Goal: Task Accomplishment & Management: Manage account settings

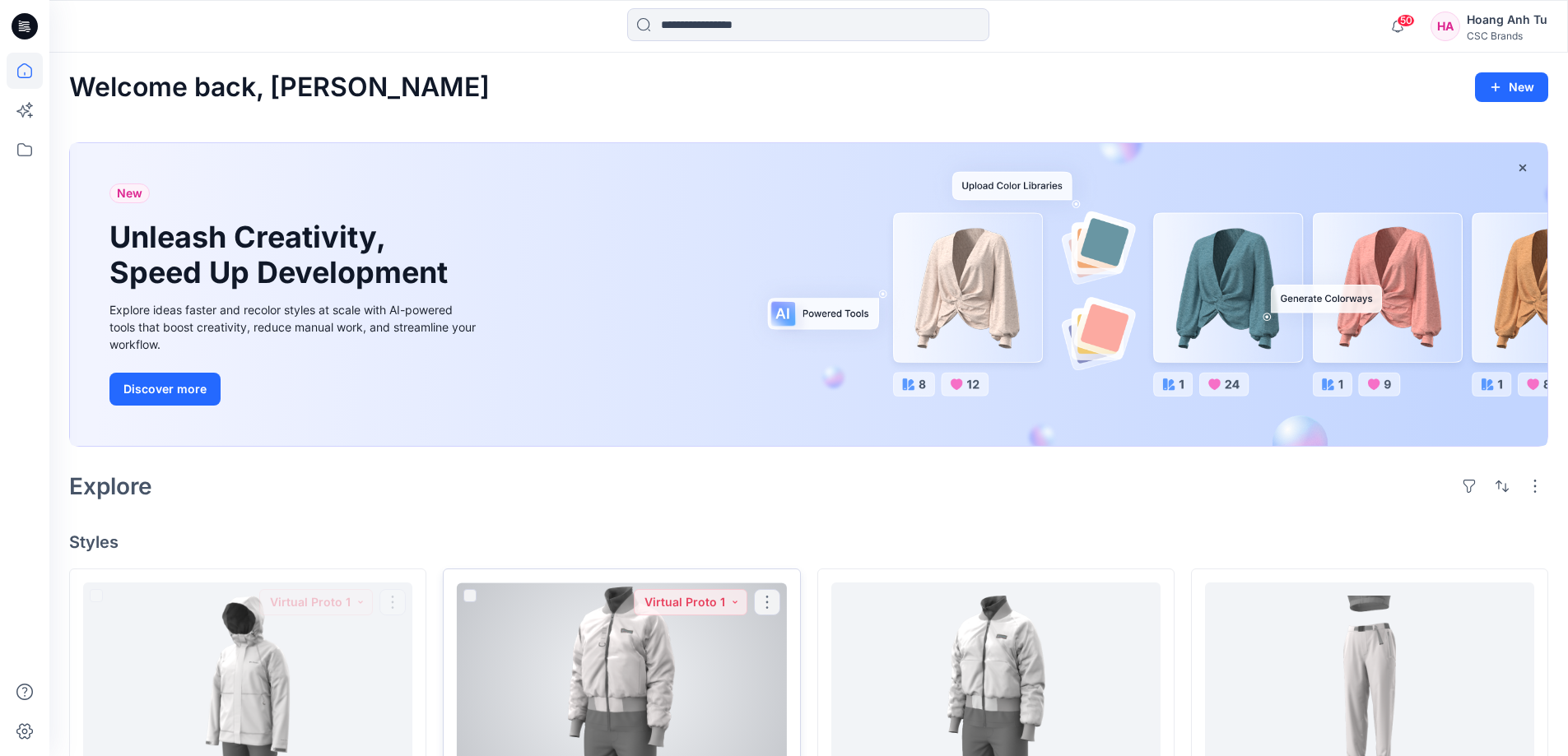
scroll to position [164, 0]
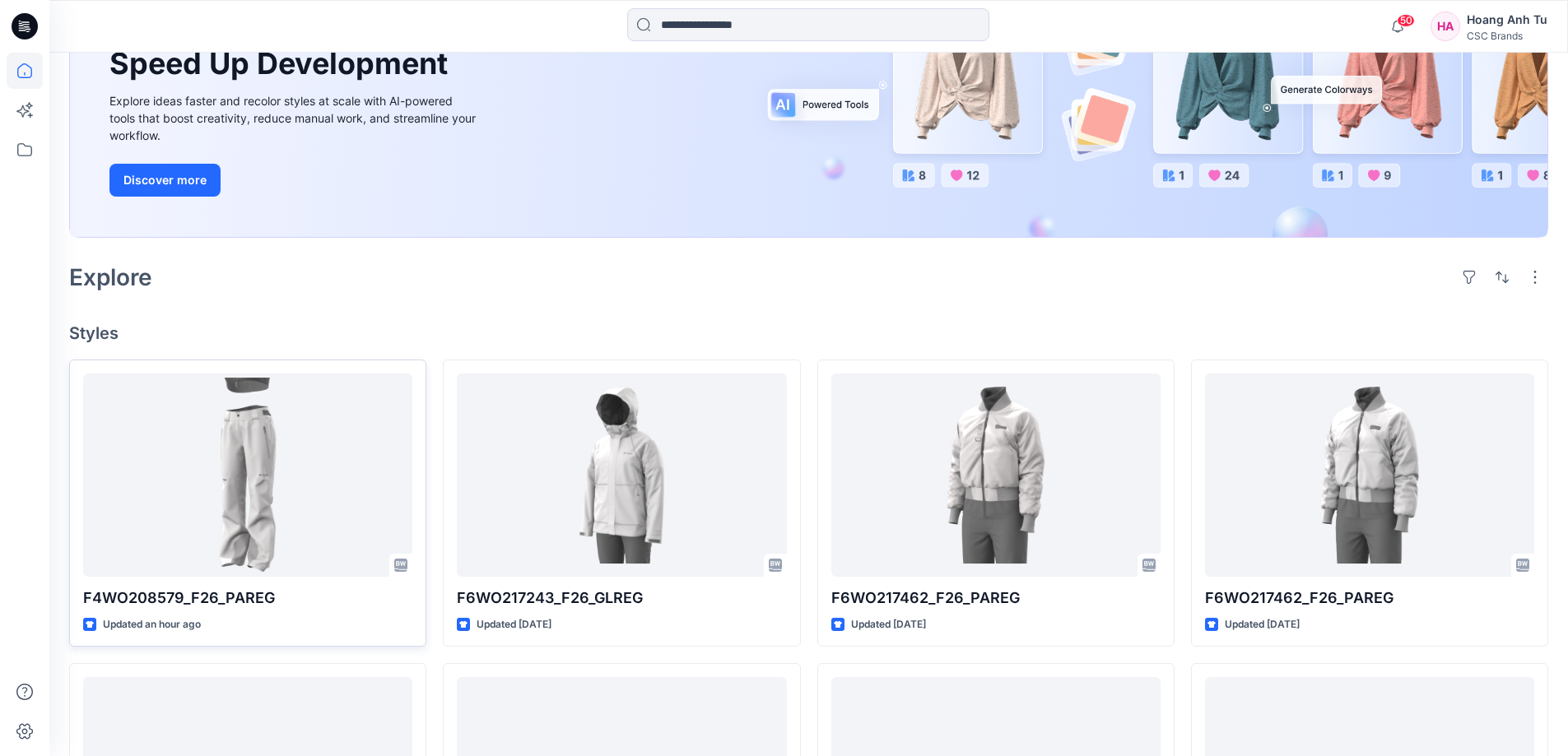
scroll to position [247, 0]
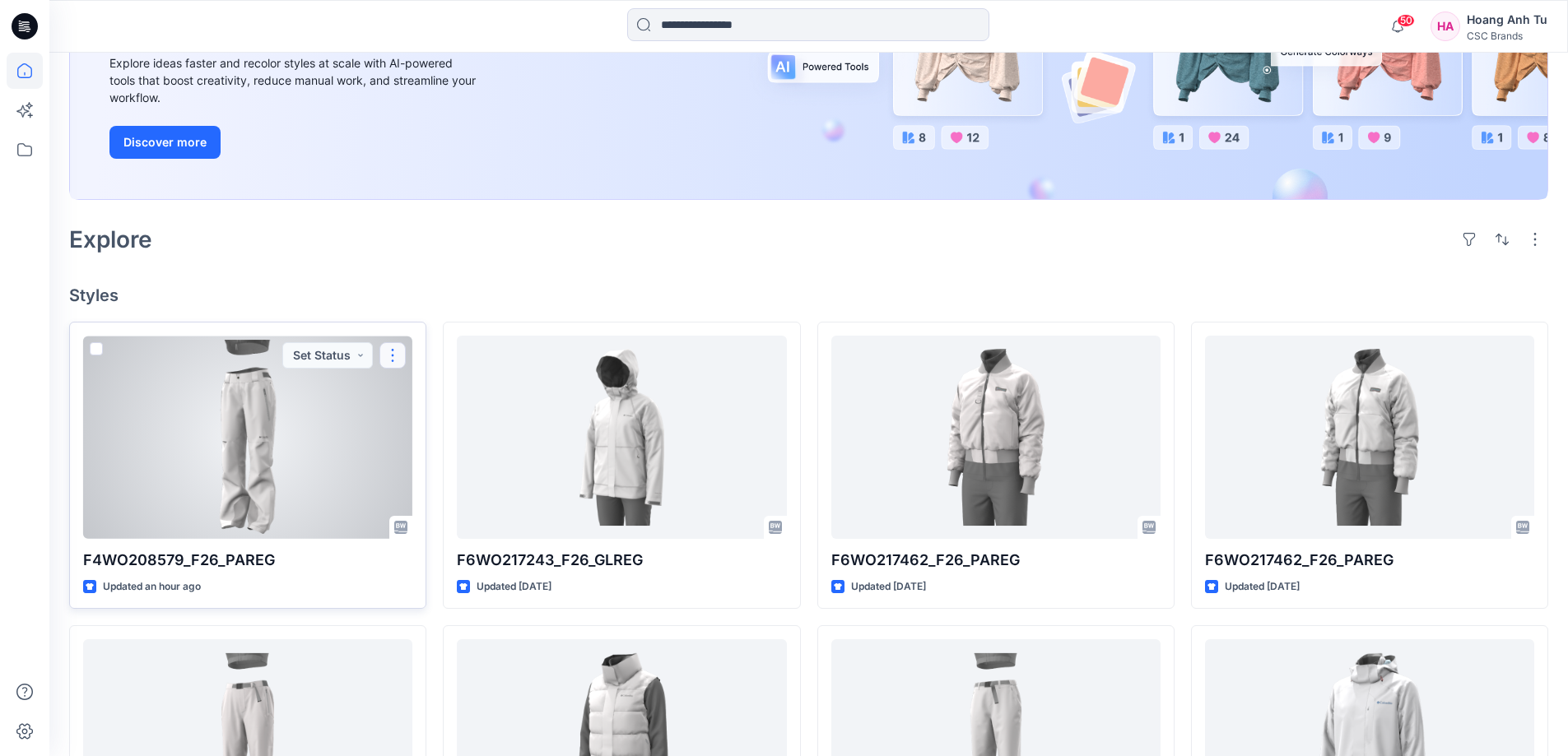
click at [391, 359] on button "button" at bounding box center [392, 355] width 26 height 26
click at [441, 399] on button "Edit" at bounding box center [472, 394] width 178 height 30
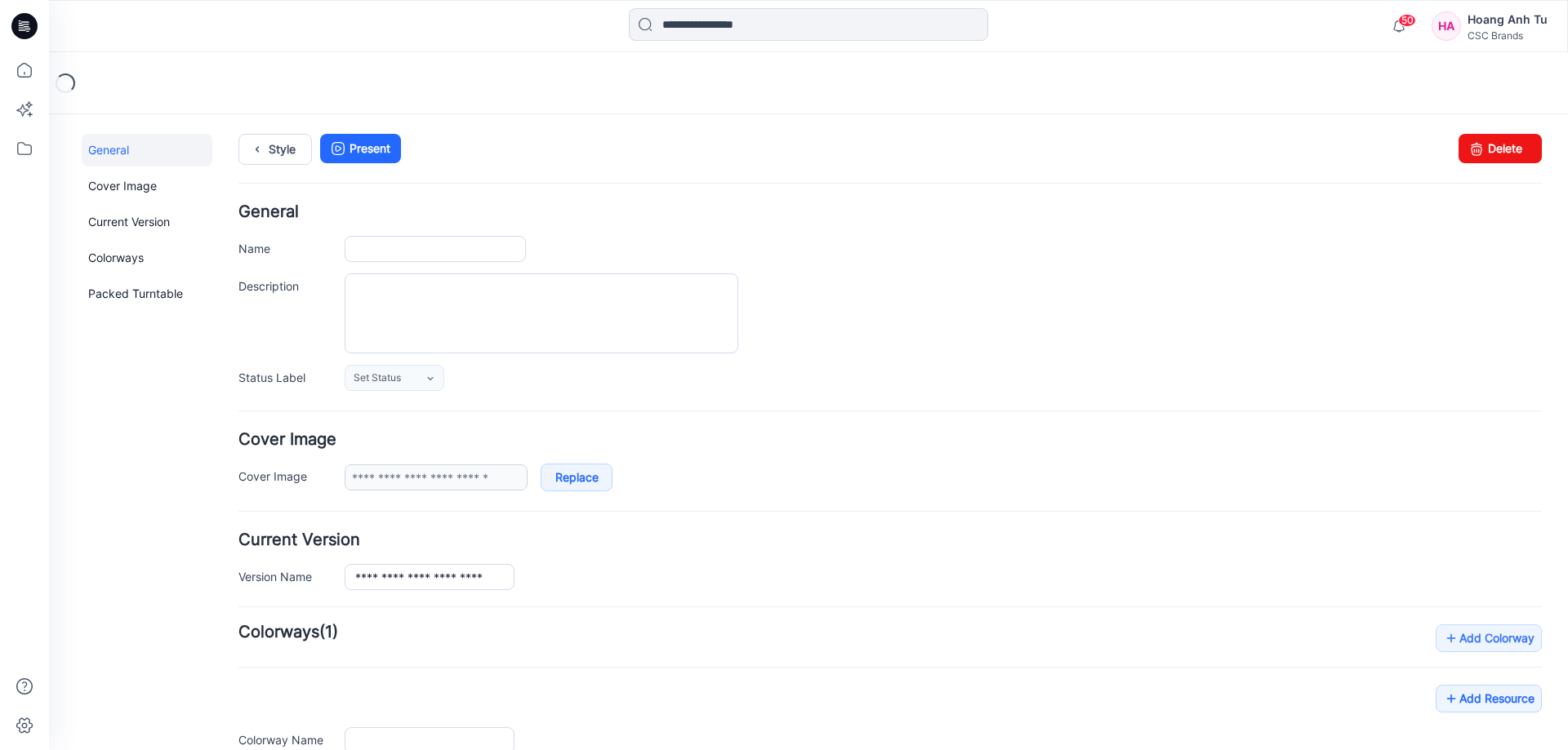
type input "**********"
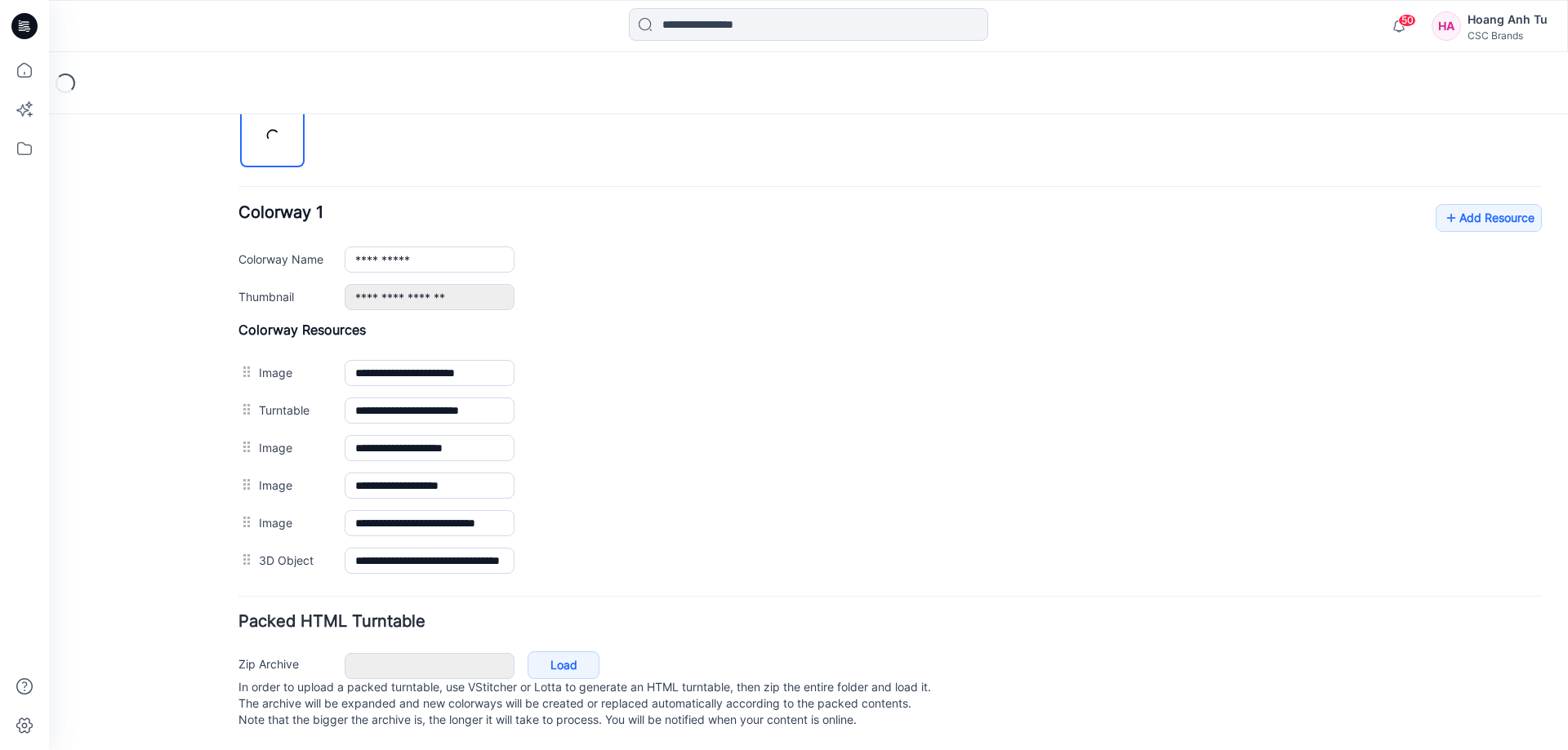
scroll to position [580, 0]
click at [1467, 204] on link "Add Resource" at bounding box center [1488, 218] width 106 height 28
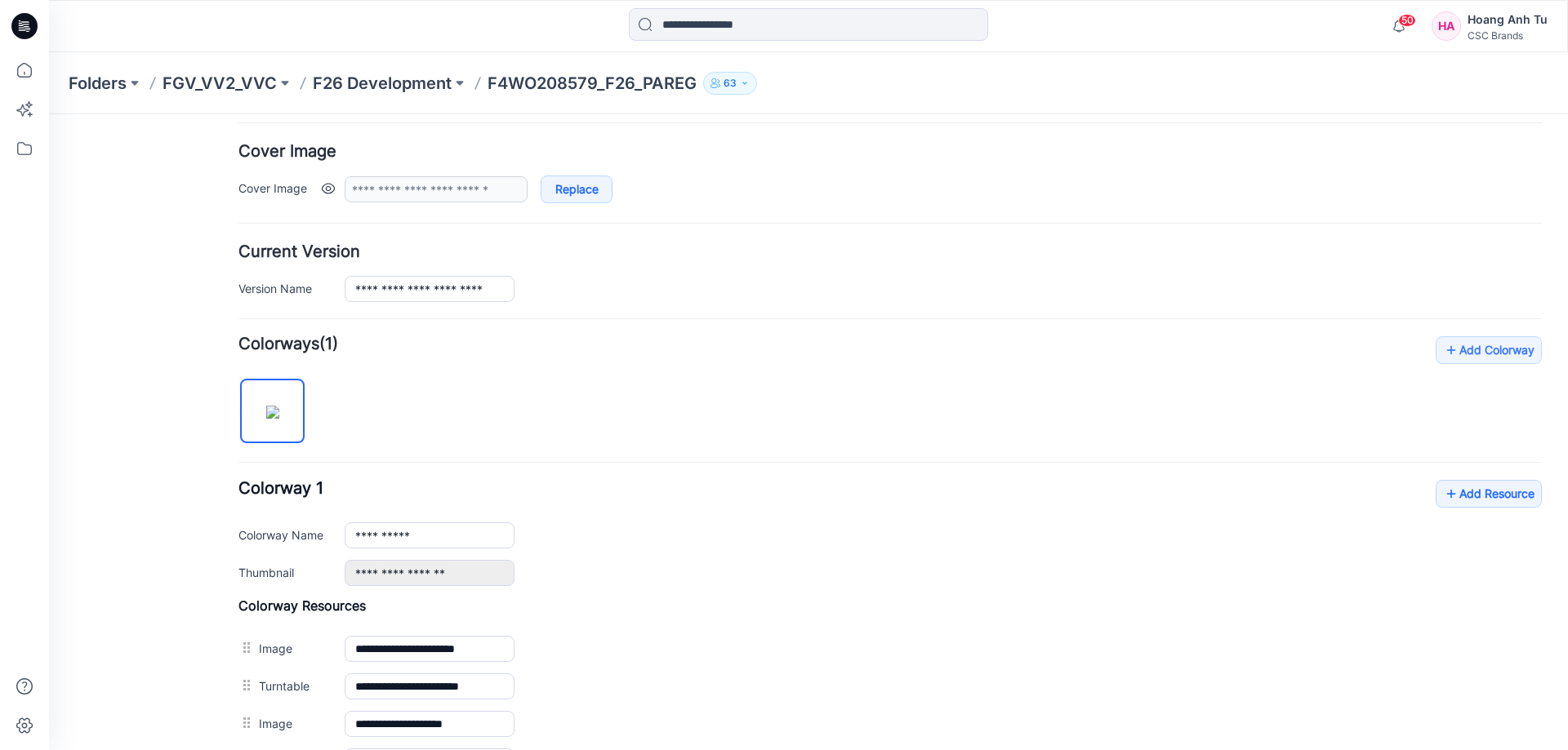
scroll to position [326, 0]
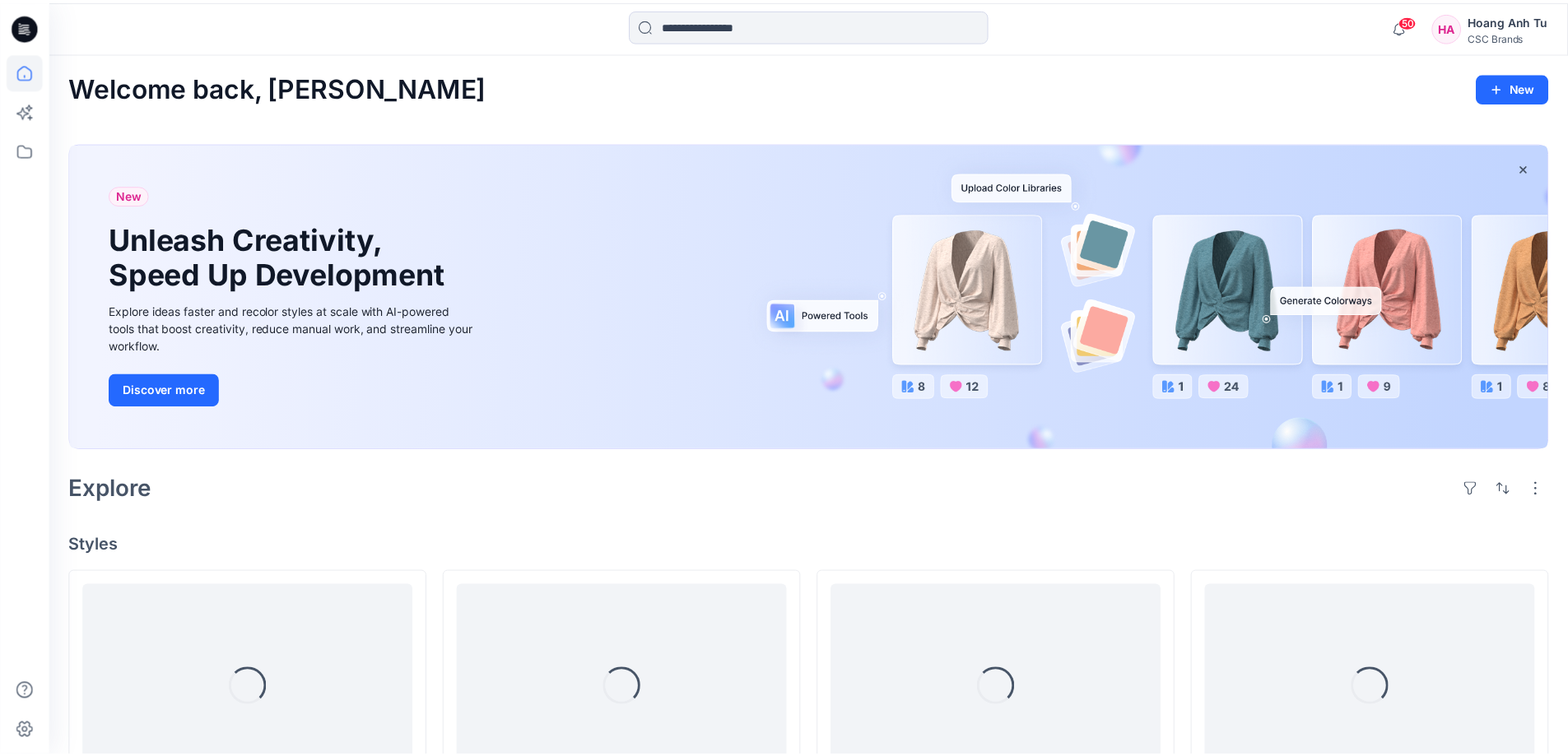
scroll to position [247, 0]
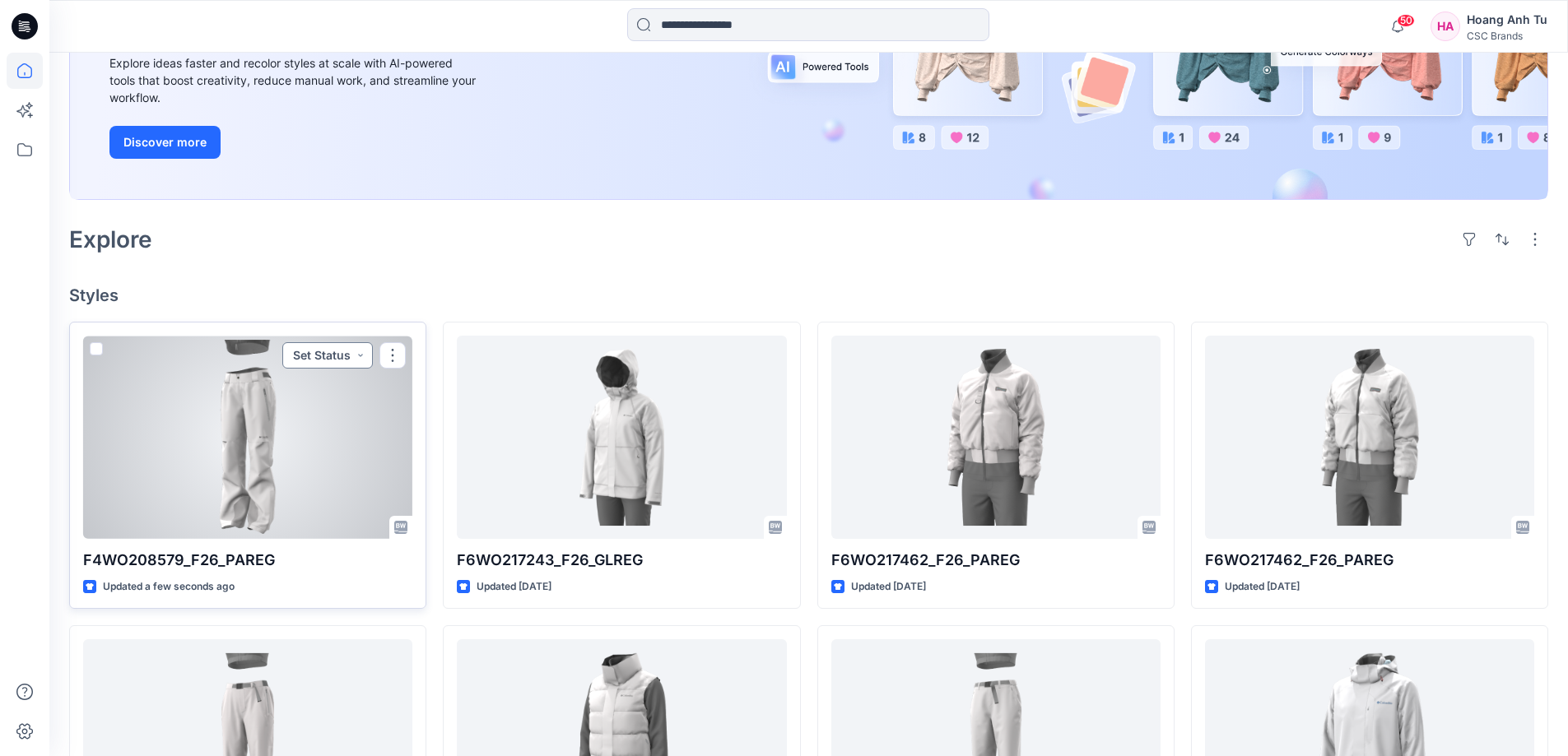
click at [359, 360] on button "Set Status" at bounding box center [328, 355] width 91 height 26
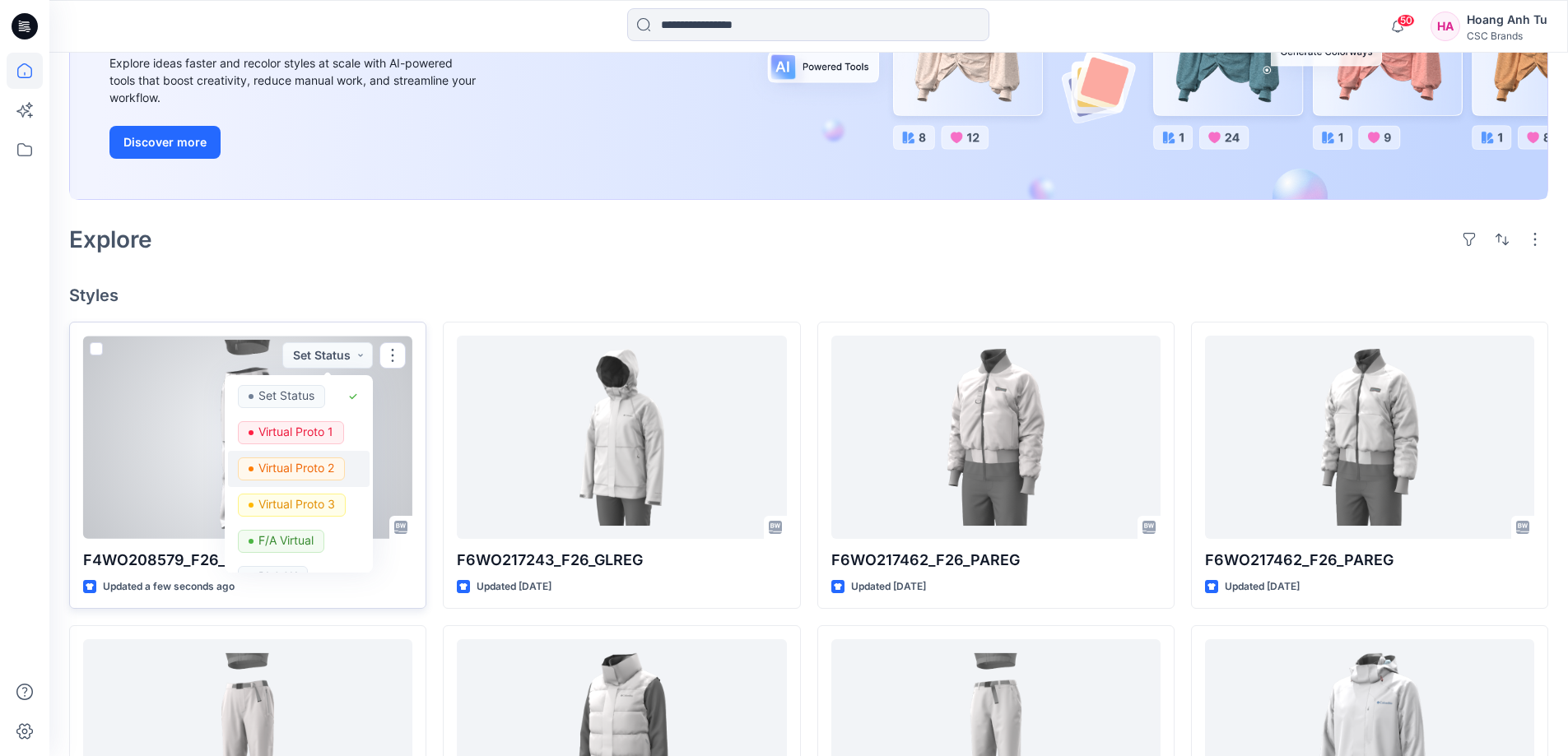
click at [318, 473] on p "Virtual Proto 2" at bounding box center [296, 468] width 76 height 22
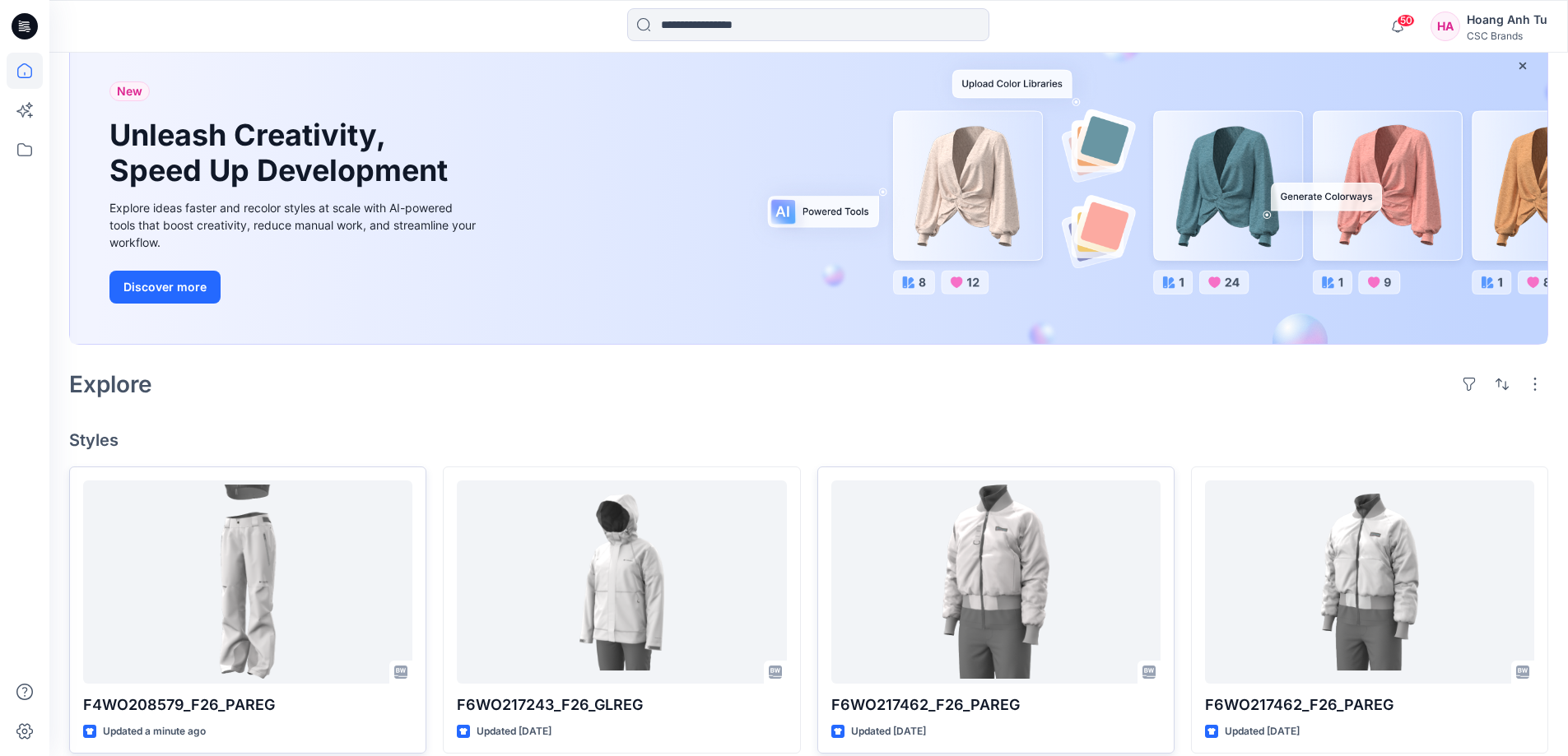
scroll to position [329, 0]
